Goal: Information Seeking & Learning: Learn about a topic

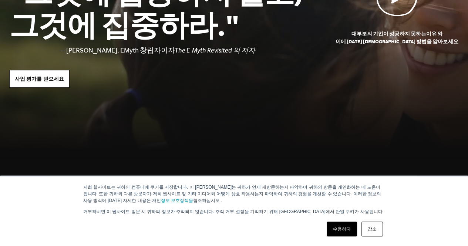
scroll to position [148, 0]
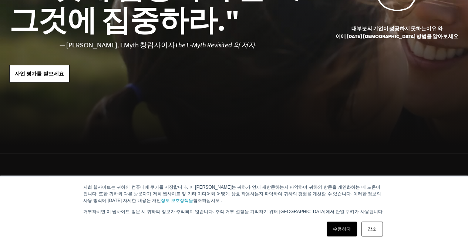
click at [371, 234] on link "감소" at bounding box center [372, 229] width 21 height 15
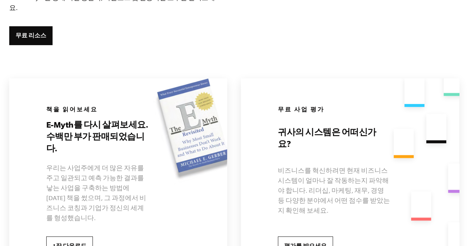
scroll to position [1444, 0]
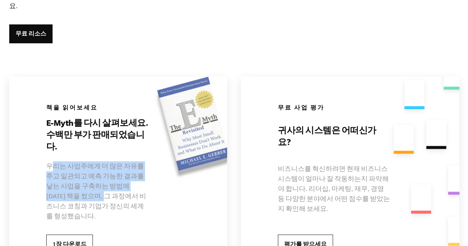
drag, startPoint x: 53, startPoint y: 124, endPoint x: 133, endPoint y: 156, distance: 86.2
click at [110, 163] on font "우리는 사업주에게 더 ​​많은 자유를 주고 일관되고 예측 가능한 결과를 낳는 사업을 구축하는 방법에 [DATE] 책을 썼으며, 그 과정에서 비…" at bounding box center [96, 191] width 100 height 57
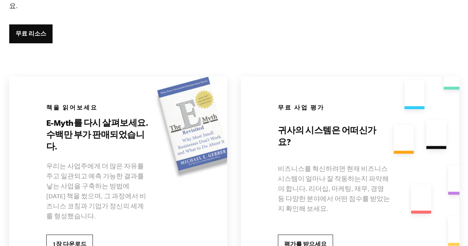
click at [137, 163] on font "우리는 사업주에게 더 ​​많은 자유를 주고 일관되고 예측 가능한 결과를 낳는 사업을 구축하는 방법에 [DATE] 책을 썼으며, 그 과정에서 비…" at bounding box center [96, 191] width 100 height 57
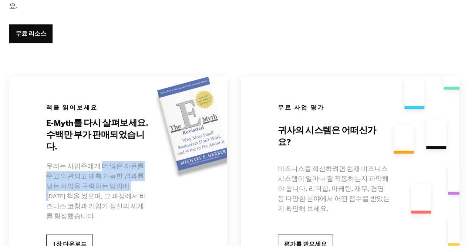
drag, startPoint x: 114, startPoint y: 130, endPoint x: 114, endPoint y: 147, distance: 16.3
click at [114, 163] on font "우리는 사업주에게 더 ​​많은 자유를 주고 일관되고 예측 가능한 결과를 낳는 사업을 구축하는 방법에 대한 책을 썼으며, 그 과정에서 비즈니스 …" at bounding box center [96, 191] width 100 height 57
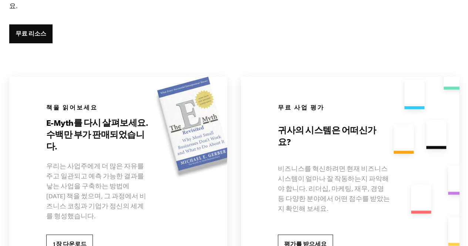
click at [135, 163] on font "우리는 사업주에게 더 ​​많은 자유를 주고 일관되고 예측 가능한 결과를 낳는 사업을 구축하는 방법에 대한 책을 썼으며, 그 과정에서 비즈니스 …" at bounding box center [96, 191] width 100 height 57
click at [389, 25] on section "자립적인 사업과 사랑하는 삶을 원하시나요? Inside EMyth를 통해 최신 통찰력, 다운로드 및 실용적인 도구를 살펴보세요. 무료 리소스 …" at bounding box center [234, 103] width 468 height 357
drag, startPoint x: 312, startPoint y: 93, endPoint x: 312, endPoint y: 100, distance: 6.7
click at [312, 126] on font "귀사의 시스템은 어떠신가요?" at bounding box center [327, 136] width 98 height 21
click at [310, 235] on link "평가를 받으세요" at bounding box center [305, 244] width 55 height 19
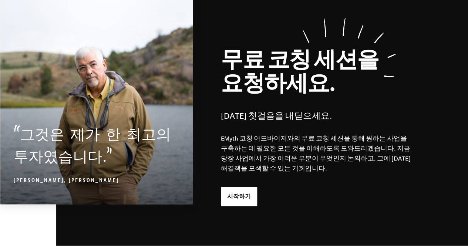
scroll to position [1814, 0]
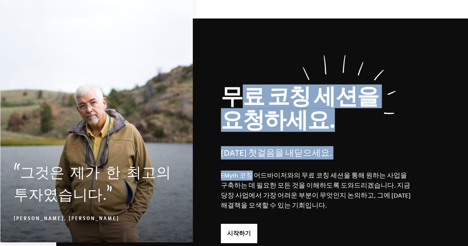
drag, startPoint x: 231, startPoint y: 54, endPoint x: 253, endPoint y: 129, distance: 78.2
click at [250, 125] on div "무료 코칭 세션을 요청하세요. 오늘 첫걸음을 내딛으세요. EMyth 코칭 어드바이저와의 무료 코칭 세션을 통해 원하는 사업을 구축하는 데 필요…" at bounding box center [262, 151] width 412 height 264
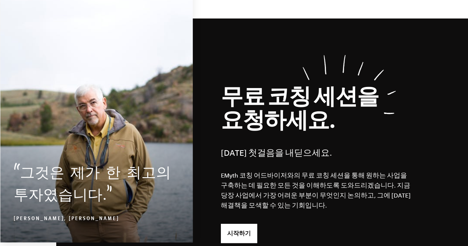
click at [253, 171] on p "EMyth 코칭 어드바이저와의 무료 코칭 세션을 통해 원하는 사업을 구축하는 데 필요한 모든 것을 이해하도록 도와드리겠습니다. 지금 당장 사업…" at bounding box center [317, 191] width 193 height 40
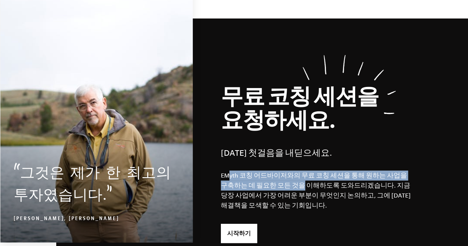
drag, startPoint x: 232, startPoint y: 125, endPoint x: 288, endPoint y: 150, distance: 61.7
click at [286, 172] on font "EMyth 코칭 어드바이저와의 무료 코칭 세션을 통해 원하는 사업을 구축하는 데 필요한 모든 것을 이해하도록 도와드리겠습니다. 지금 당장 사업…" at bounding box center [316, 190] width 190 height 37
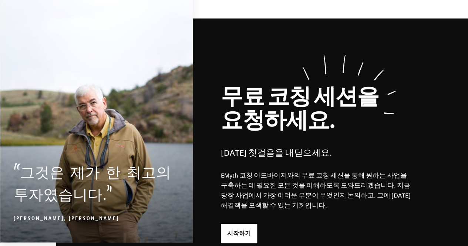
click at [299, 171] on p "EMyth 코칭 어드바이저와의 무료 코칭 세션을 통해 원하는 사업을 구축하는 데 필요한 모든 것을 이해하도록 도와드리겠습니다. 지금 당장 사업…" at bounding box center [317, 191] width 193 height 40
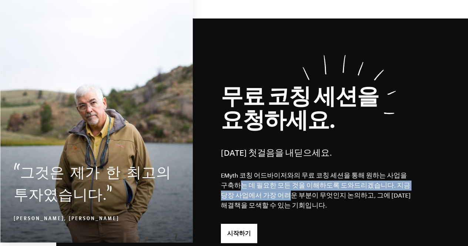
drag, startPoint x: 227, startPoint y: 131, endPoint x: 263, endPoint y: 147, distance: 38.6
click at [259, 172] on font "EMyth 코칭 어드바이저와의 무료 코칭 세션을 통해 원하는 사업을 구축하는 데 필요한 모든 것을 이해하도록 도와드리겠습니다. 지금 당장 사업…" at bounding box center [316, 190] width 190 height 37
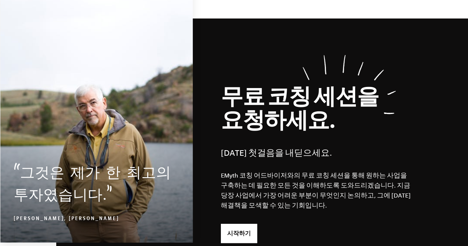
click at [291, 172] on font "EMyth 코칭 어드바이저와의 무료 코칭 세션을 통해 원하는 사업을 구축하는 데 필요한 모든 것을 이해하도록 도와드리겠습니다. 지금 당장 사업…" at bounding box center [316, 190] width 190 height 37
drag, startPoint x: 304, startPoint y: 132, endPoint x: 265, endPoint y: 131, distance: 38.5
click at [265, 172] on font "EMyth 코칭 어드바이저와의 무료 코칭 세션을 통해 원하는 사업을 구축하는 데 필요한 모든 것을 이해하도록 도와드리겠습니다. 지금 당장 사업…" at bounding box center [316, 190] width 190 height 37
click at [273, 172] on font "EMyth 코칭 어드바이저와의 무료 코칭 세션을 통해 원하는 사업을 구축하는 데 필요한 모든 것을 이해하도록 도와드리겠습니다. 지금 당장 사업…" at bounding box center [316, 190] width 190 height 37
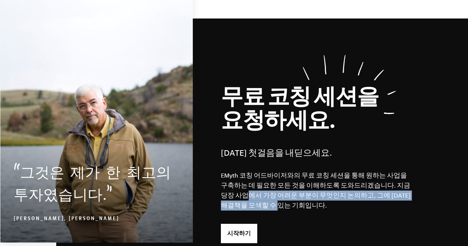
drag, startPoint x: 223, startPoint y: 141, endPoint x: 291, endPoint y: 147, distance: 68.7
click at [278, 171] on p "EMyth 코칭 어드바이저와의 무료 코칭 세션을 통해 원하는 사업을 구축하는 데 필요한 모든 것을 이해하도록 도와드리겠습니다. 지금 당장 사업…" at bounding box center [317, 191] width 193 height 40
click at [294, 172] on font "EMyth 코칭 어드바이저와의 무료 코칭 세션을 통해 원하는 사업을 구축하는 데 필요한 모든 것을 이해하도록 도와드리겠습니다. 지금 당장 사업…" at bounding box center [316, 190] width 190 height 37
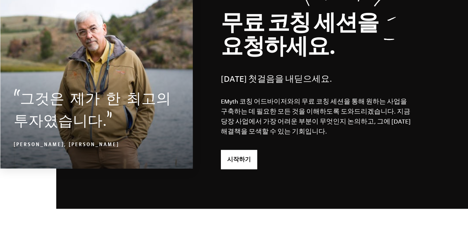
scroll to position [2036, 0]
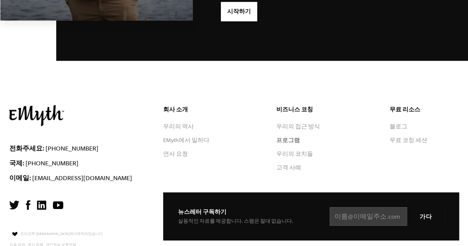
click at [283, 137] on font "프로그램" at bounding box center [289, 140] width 24 height 6
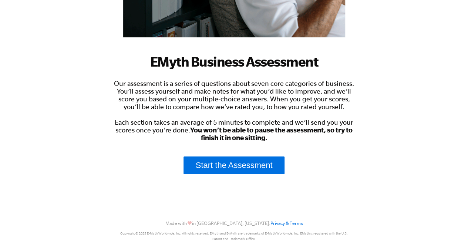
scroll to position [185, 0]
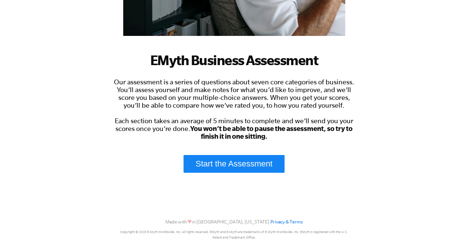
click at [242, 160] on link "Start the Assessment" at bounding box center [234, 164] width 101 height 18
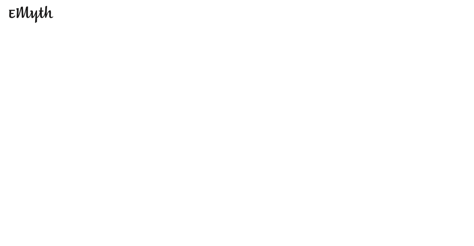
scroll to position [0, 0]
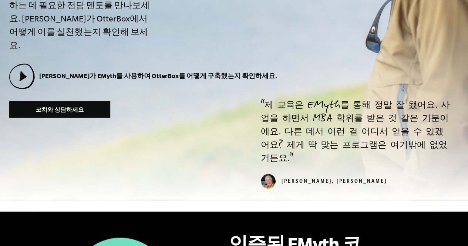
scroll to position [347, 0]
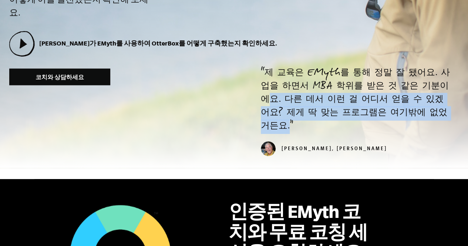
drag, startPoint x: 274, startPoint y: 85, endPoint x: 290, endPoint y: 113, distance: 32.3
click at [290, 112] on p "제 교육은 EMyth를 통해 정말 잘 됐어요. 사업을 하면서 MBA 학위를 받은 것 같은 기분이에요. 다른 데서 이런 걸 어디서 얻을 수 있겠…" at bounding box center [356, 100] width 190 height 67
click at [295, 115] on p "제 교육은 EMyth를 통해 정말 잘 됐어요. 사업을 하면서 MBA 학위를 받은 것 같은 기분이에요. 다른 데서 이런 걸 어디서 얻을 수 있겠…" at bounding box center [356, 100] width 190 height 67
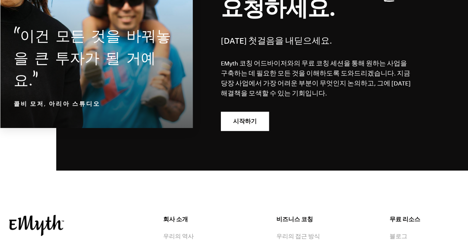
scroll to position [3734, 0]
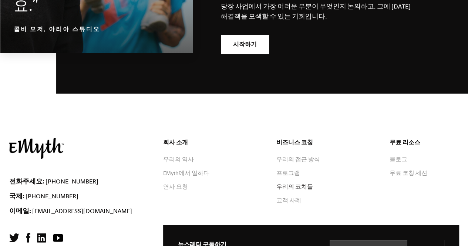
click at [293, 184] on font "우리의 코치들" at bounding box center [295, 187] width 37 height 6
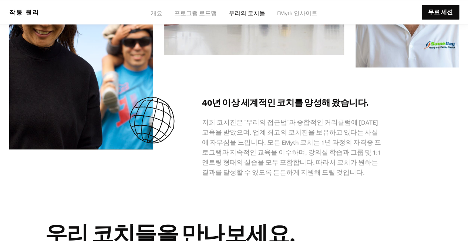
scroll to position [408, 0]
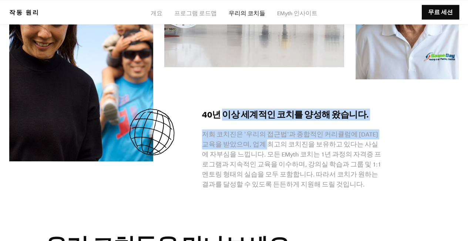
drag, startPoint x: 221, startPoint y: 111, endPoint x: 262, endPoint y: 143, distance: 51.2
click at [262, 142] on div "40년 이상 세계적인 코치를 양성해 왔습니다. 저희 코치진은 '우리의 접근법'과 종합적인 커리큘럼에 [DATE] 교육을 받았으며, 업계 최고의…" at bounding box center [292, 148] width 180 height 81
click at [262, 143] on p "저희 코치진은 '우리의 접근법'과 종합적인 커리큘럼에 [DATE] 교육을 받았으며, 업계 최고의 코치진을 보유하고 있다는 사실에 자부심을 느낍…" at bounding box center [292, 159] width 180 height 60
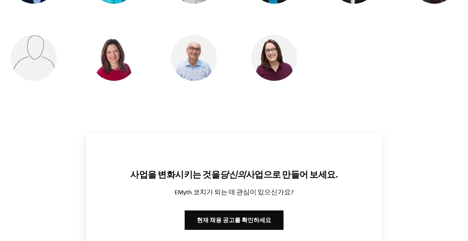
scroll to position [889, 0]
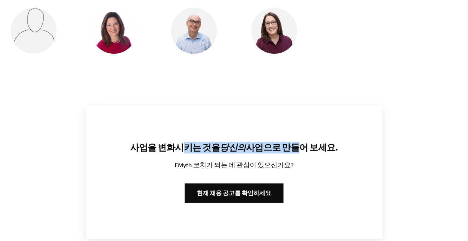
drag, startPoint x: 184, startPoint y: 147, endPoint x: 325, endPoint y: 132, distance: 142.6
click at [293, 141] on h3 "사업을 변화시키는 것을 당신의 사업으로 만들어 보세요." at bounding box center [234, 147] width 224 height 12
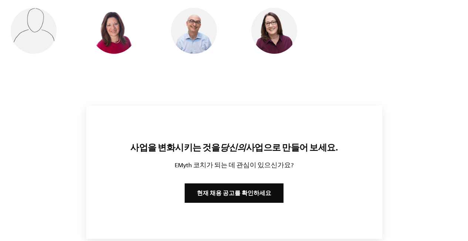
click at [340, 128] on div "사업을 변화시키는 것을 당신의 사업으로 만들어 보세요. EMyth 코치가 되는 데 관심이 있으신가요? 현재 채용 공고를 확인하세요" at bounding box center [234, 172] width 296 height 133
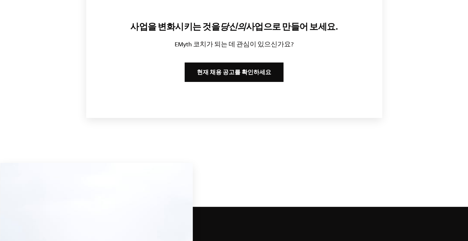
scroll to position [963, 0]
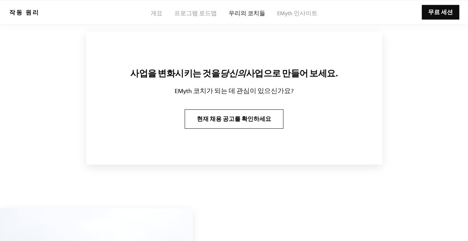
click at [231, 117] on link "현재 채용 공고를 확인하세요" at bounding box center [234, 118] width 99 height 19
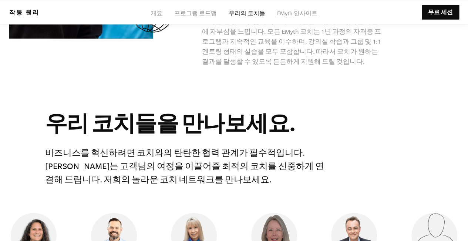
scroll to position [519, 0]
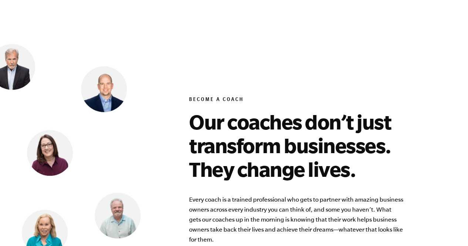
scroll to position [2811, 0]
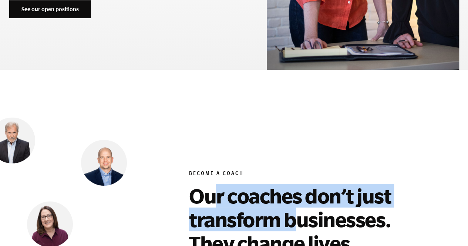
drag, startPoint x: 212, startPoint y: 83, endPoint x: 297, endPoint y: 127, distance: 96.2
click at [298, 184] on h2 "Our coaches don’t just transform businesses. They change lives." at bounding box center [306, 219] width 234 height 71
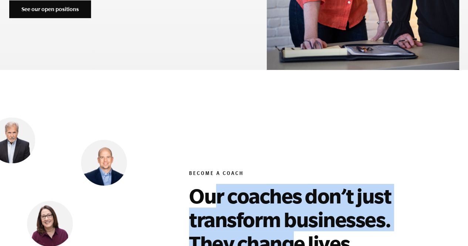
click at [297, 184] on h2 "Our coaches don’t just transform businesses. They change lives." at bounding box center [306, 219] width 234 height 71
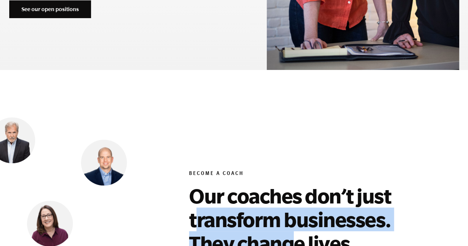
drag, startPoint x: 197, startPoint y: 113, endPoint x: 287, endPoint y: 139, distance: 93.6
click at [288, 184] on h2 "Our coaches don’t just transform businesses. They change lives." at bounding box center [306, 219] width 234 height 71
click at [287, 184] on h2 "Our coaches don’t just transform businesses. They change lives." at bounding box center [306, 219] width 234 height 71
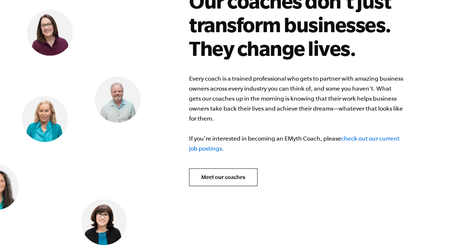
scroll to position [2915, 0]
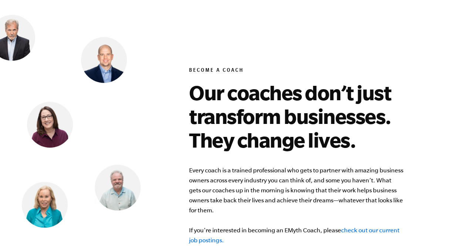
click at [355, 227] on link "check out our current job postings." at bounding box center [294, 235] width 211 height 17
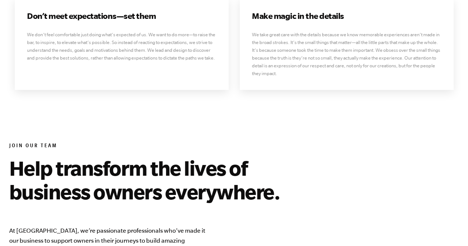
scroll to position [2322, 0]
